Goal: Task Accomplishment & Management: Manage account settings

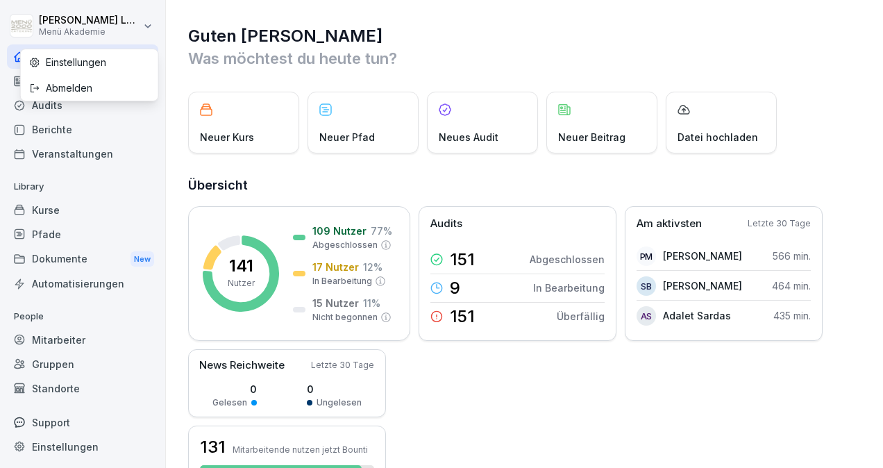
click at [149, 22] on html "[PERSON_NAME] Menü Akademie Home News Audits Berichte Veranstaltungen Library K…" at bounding box center [441, 234] width 883 height 468
click at [92, 86] on div "Abmelden" at bounding box center [89, 88] width 137 height 26
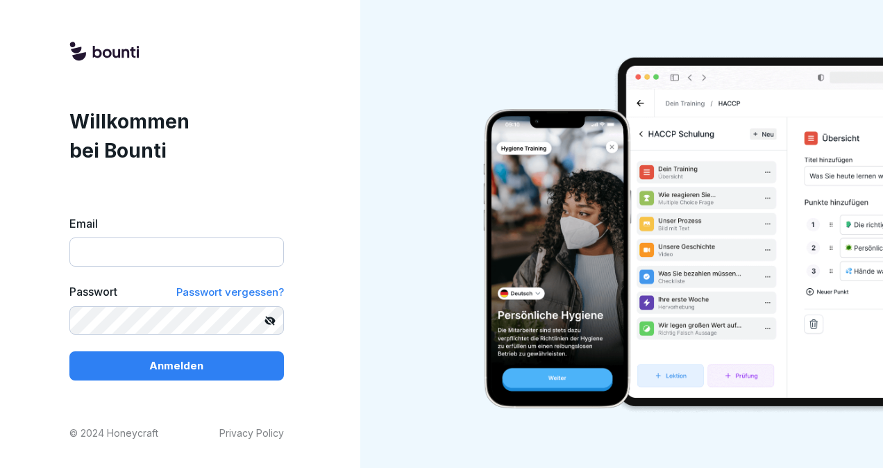
type input "**********"
